Goal: Find specific page/section: Find specific page/section

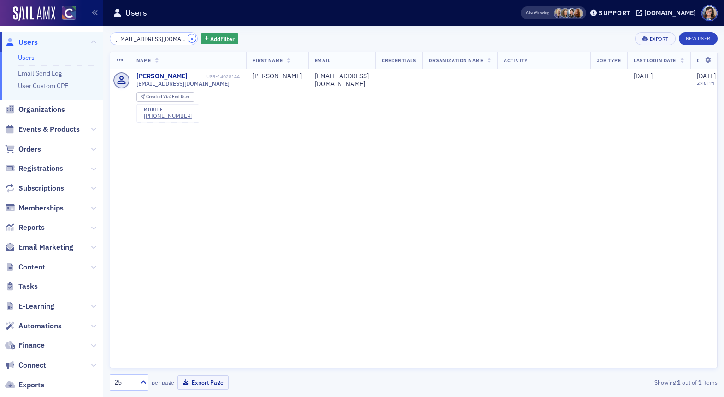
click at [188, 38] on button "×" at bounding box center [192, 38] width 8 height 8
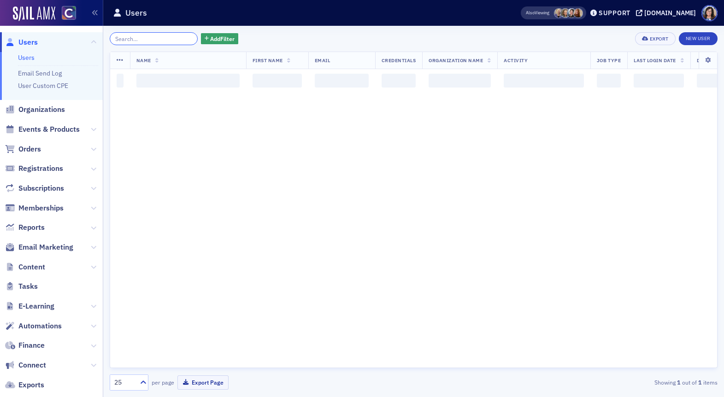
click at [163, 39] on input "search" at bounding box center [154, 38] width 88 height 13
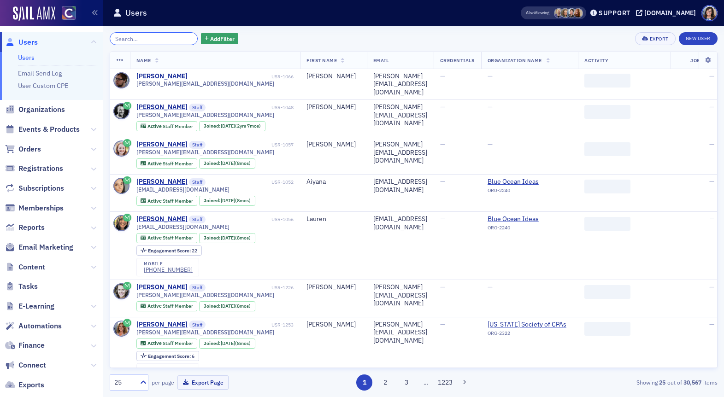
paste input "[EMAIL_ADDRESS][DOMAIN_NAME]"
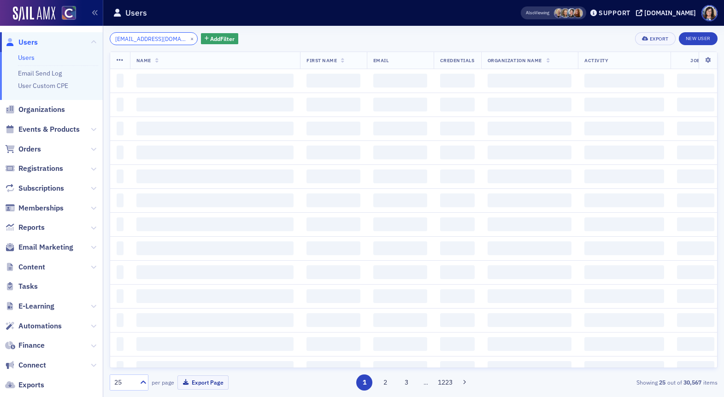
scroll to position [0, 13]
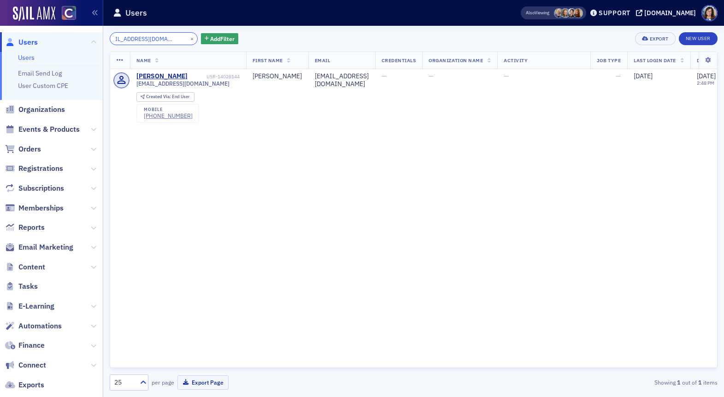
type input "[EMAIL_ADDRESS][DOMAIN_NAME]"
click at [188, 39] on button "×" at bounding box center [192, 38] width 8 height 8
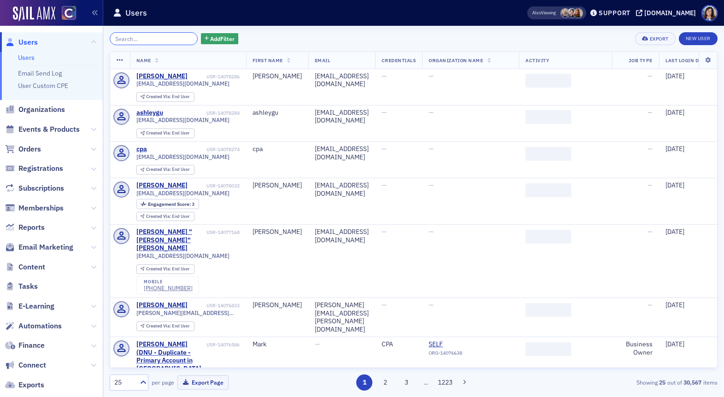
click at [165, 38] on input "search" at bounding box center [154, 38] width 88 height 13
paste input "[PERSON_NAME]"
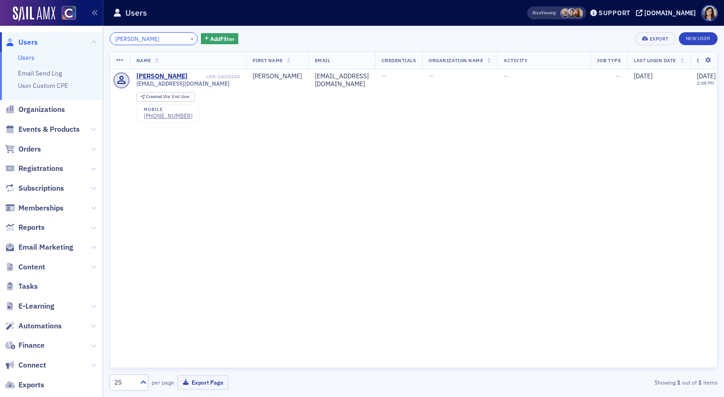
type input "[PERSON_NAME]"
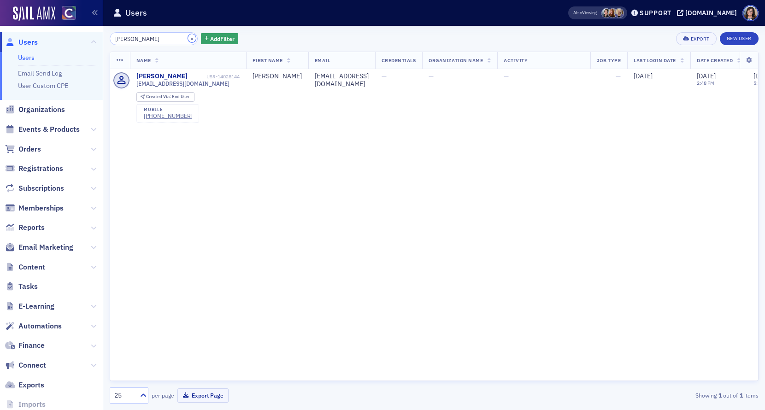
drag, startPoint x: 180, startPoint y: 39, endPoint x: 160, endPoint y: 38, distance: 19.8
click at [188, 39] on button "×" at bounding box center [192, 38] width 8 height 8
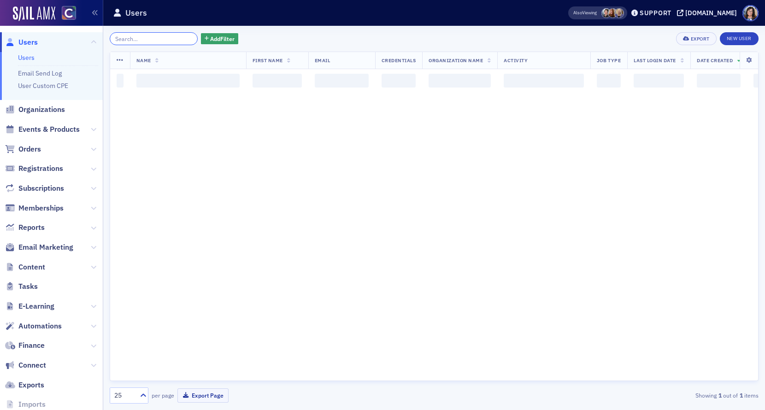
click at [160, 38] on input "search" at bounding box center [154, 38] width 88 height 13
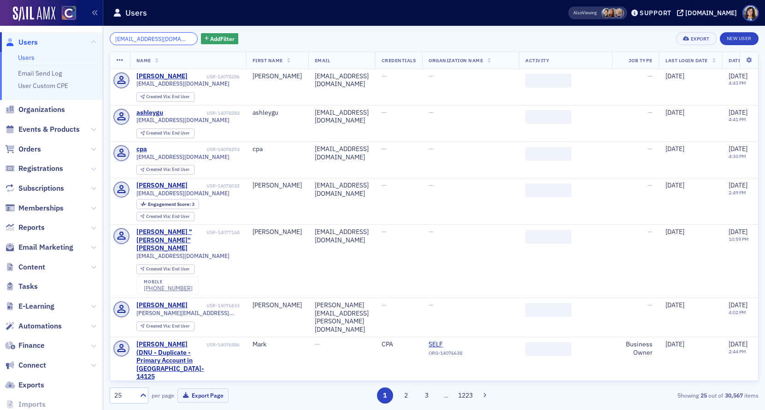
scroll to position [0, 13]
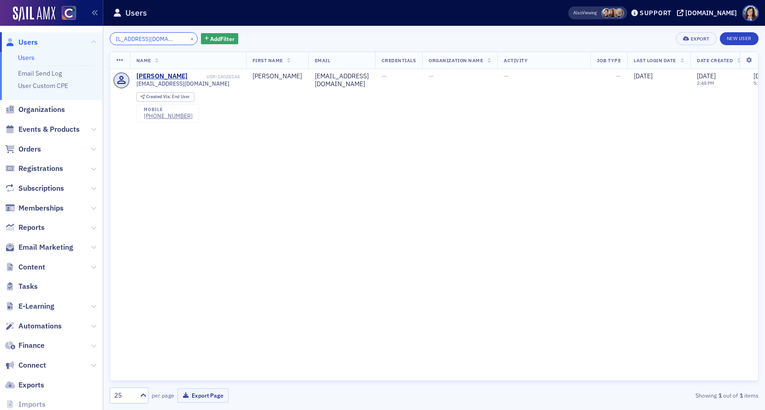
type input "[EMAIL_ADDRESS][DOMAIN_NAME]"
